Goal: Information Seeking & Learning: Learn about a topic

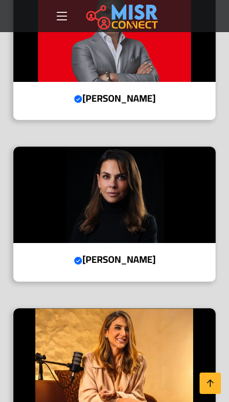
scroll to position [744, 0]
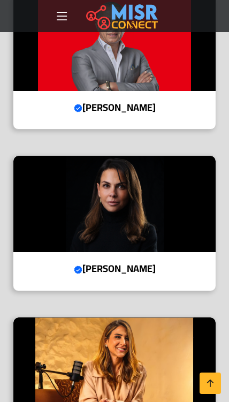
click at [121, 263] on h4 "هيلدا لوقا Verified account" at bounding box center [114, 269] width 186 height 12
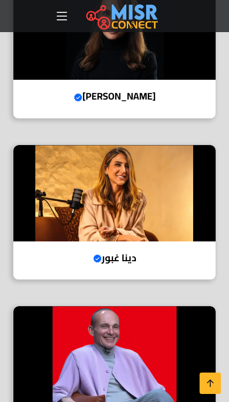
scroll to position [925, 0]
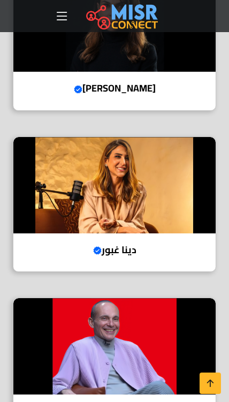
click at [124, 244] on h4 "دينا غبور Verified account" at bounding box center [114, 250] width 186 height 12
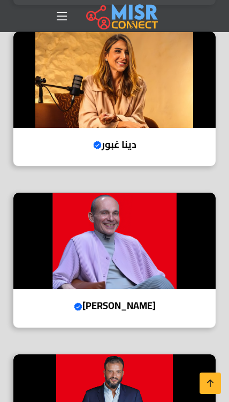
scroll to position [1031, 0]
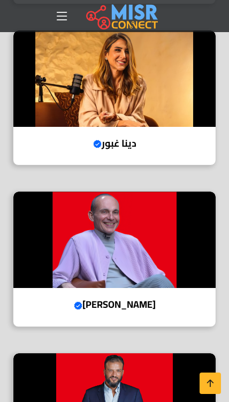
click at [126, 299] on h4 "محمد فاروق Verified account" at bounding box center [114, 305] width 186 height 12
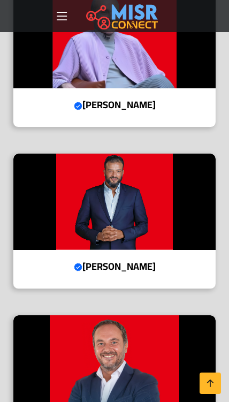
scroll to position [1238, 0]
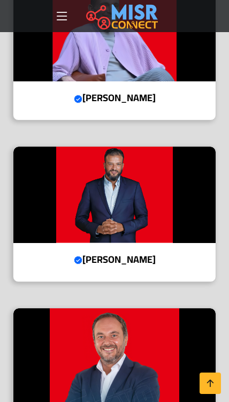
click at [132, 254] on h4 "أيمن ممدوح Verified account" at bounding box center [114, 260] width 186 height 12
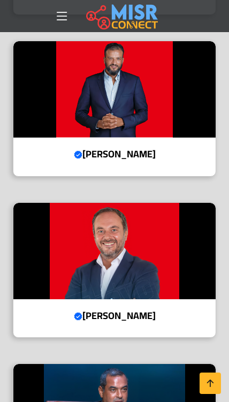
scroll to position [1350, 0]
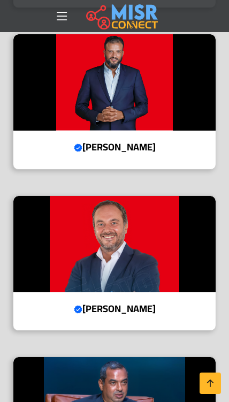
click at [131, 303] on h4 "أحمد طارق خليل Verified account" at bounding box center [114, 309] width 186 height 12
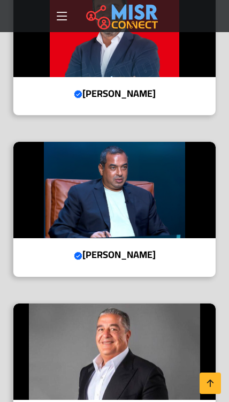
scroll to position [1586, 0]
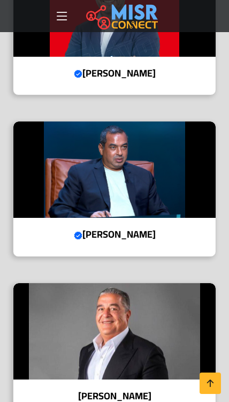
click at [154, 229] on h4 "محمد إسماعيل منصور Verified account" at bounding box center [114, 235] width 186 height 12
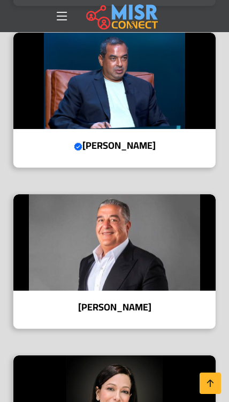
scroll to position [1676, 0]
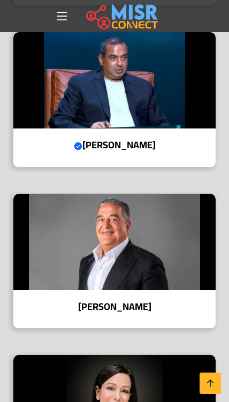
click at [121, 301] on h4 "ياسين منصور" at bounding box center [114, 307] width 186 height 12
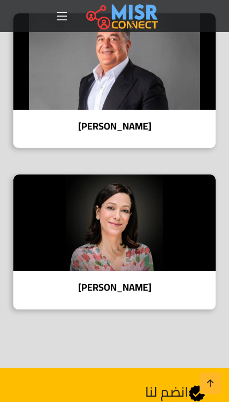
scroll to position [1857, 0]
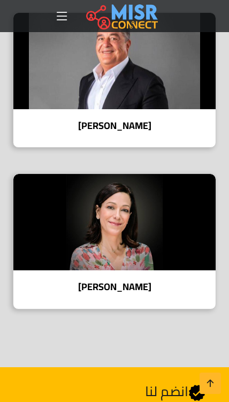
click at [127, 251] on div "مني عطايا" at bounding box center [115, 242] width 204 height 136
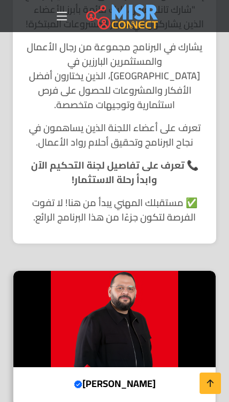
scroll to position [0, 0]
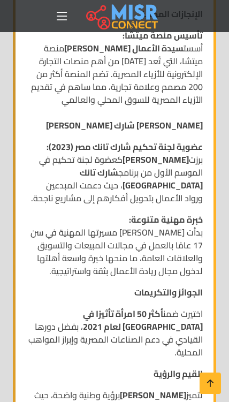
scroll to position [802, 0]
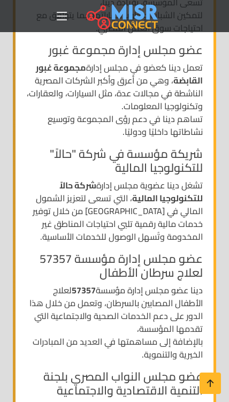
scroll to position [969, 0]
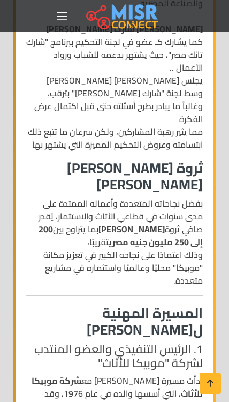
scroll to position [829, 0]
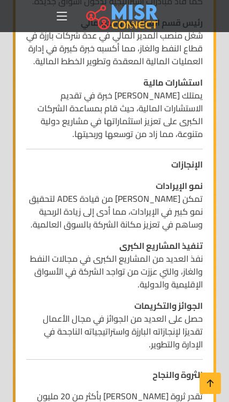
scroll to position [956, 0]
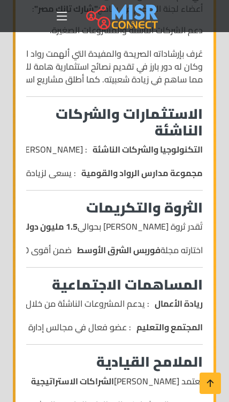
scroll to position [1231, 0]
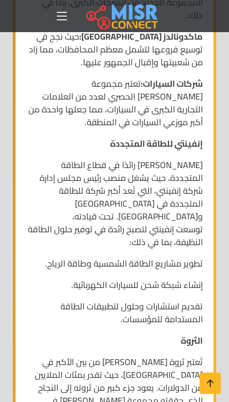
scroll to position [1121, 0]
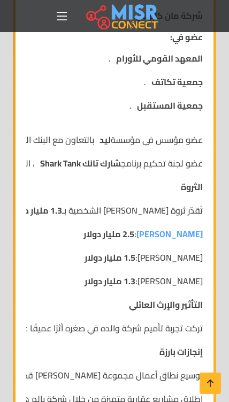
scroll to position [1423, 0]
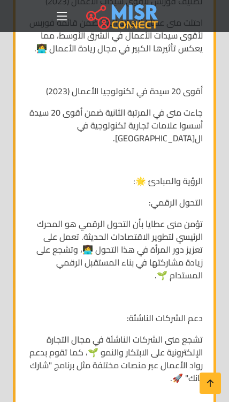
scroll to position [2012, 0]
